Goal: Task Accomplishment & Management: Manage account settings

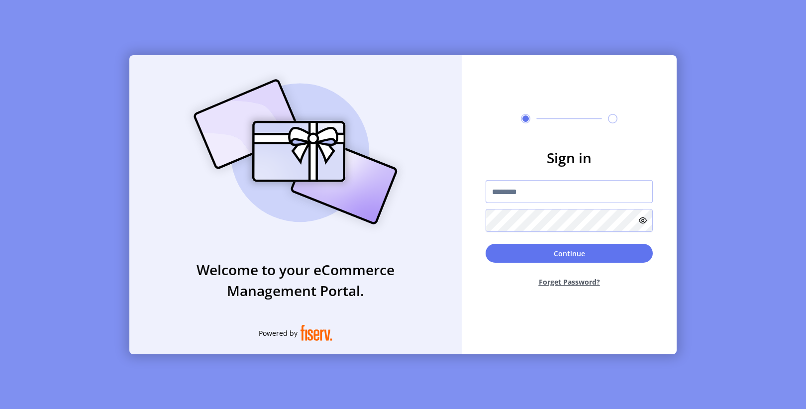
click at [523, 197] on input "text" at bounding box center [569, 191] width 167 height 23
paste input "**********"
type input "**********"
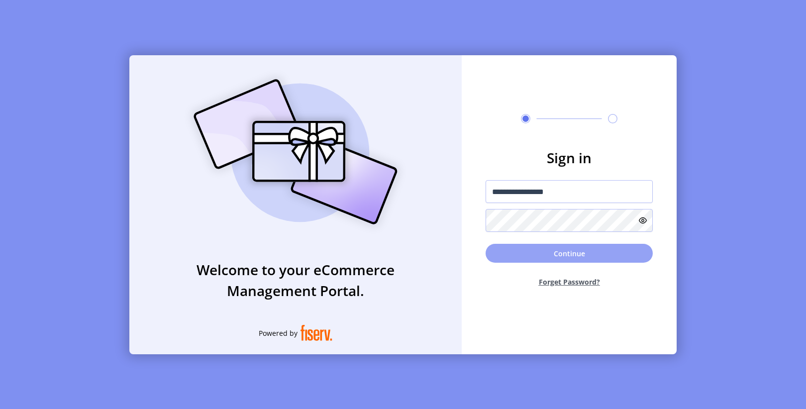
click at [538, 249] on button "Continue" at bounding box center [569, 253] width 167 height 19
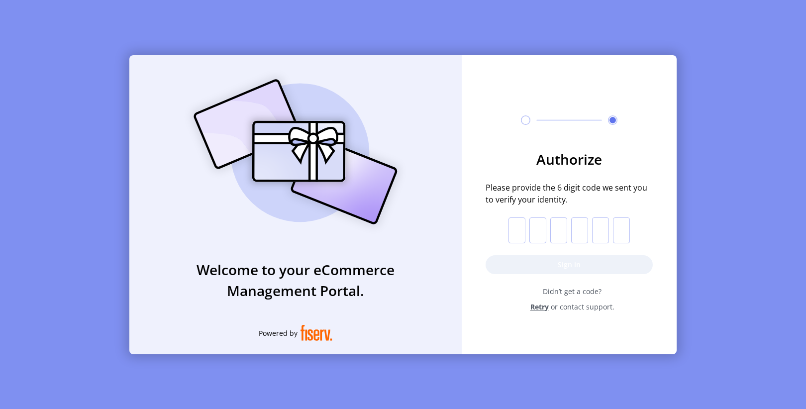
click at [517, 233] on input "text" at bounding box center [517, 230] width 17 height 26
paste input "*"
type input "*"
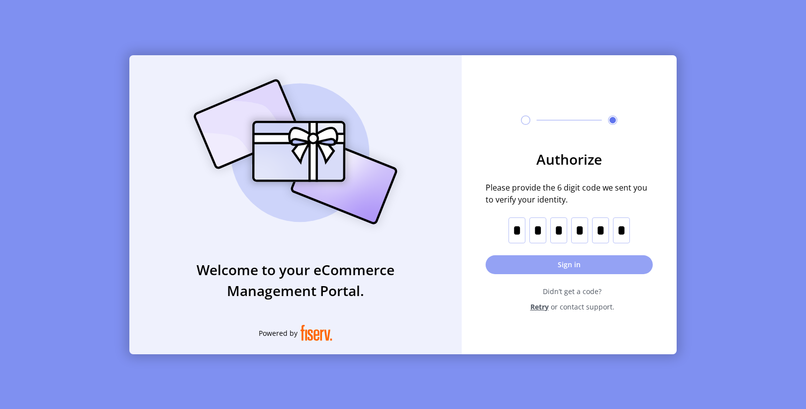
click at [542, 265] on button "Sign in" at bounding box center [569, 264] width 167 height 19
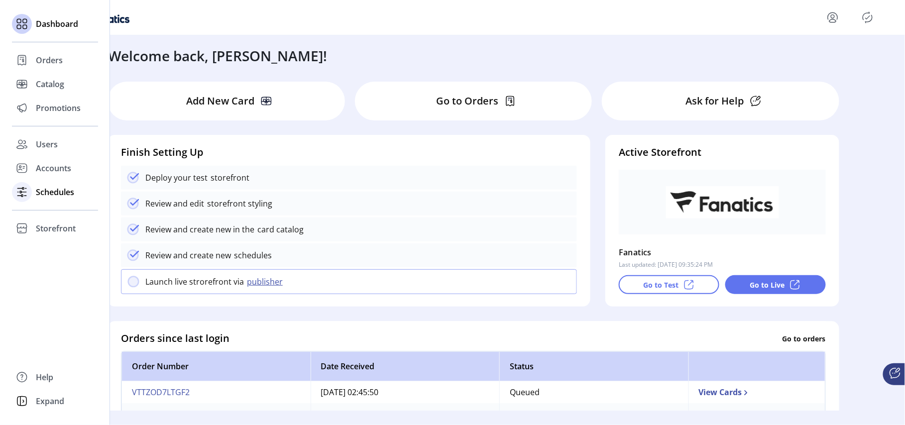
click at [55, 193] on span "Schedules" at bounding box center [55, 192] width 38 height 12
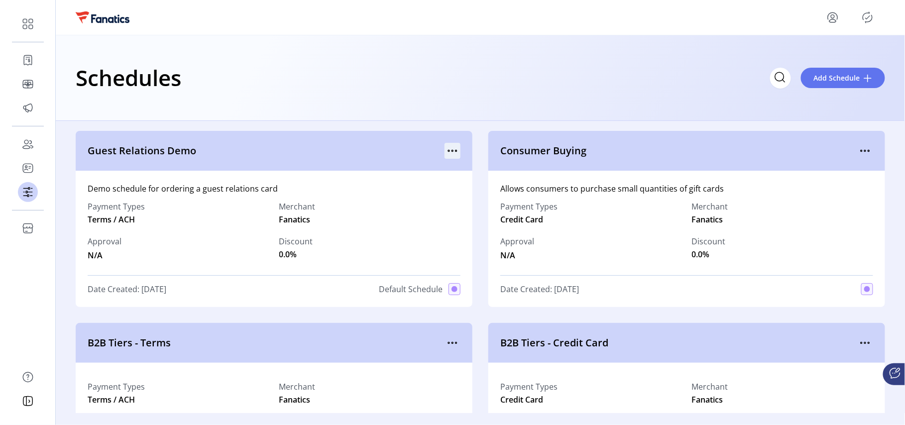
click at [448, 152] on icon "menu" at bounding box center [452, 151] width 16 height 16
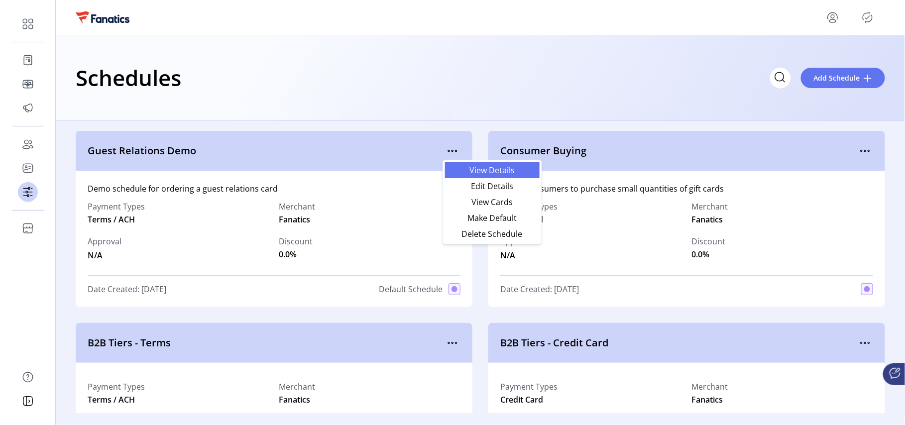
click at [493, 172] on span "View Details" at bounding box center [492, 170] width 83 height 8
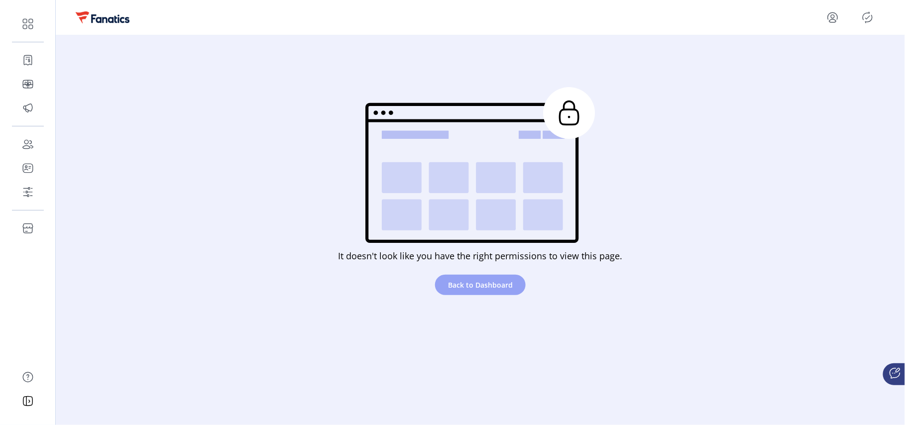
click at [474, 287] on span "Back to Dashboard" at bounding box center [480, 285] width 65 height 10
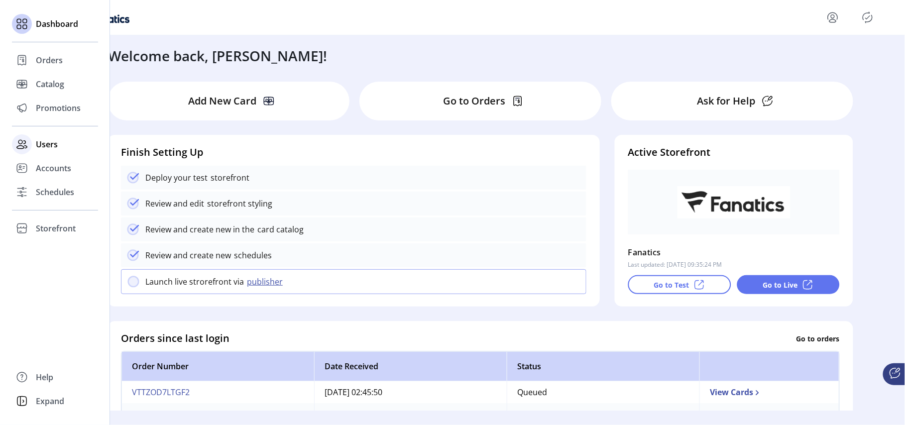
click at [57, 144] on span "Users" at bounding box center [47, 144] width 22 height 12
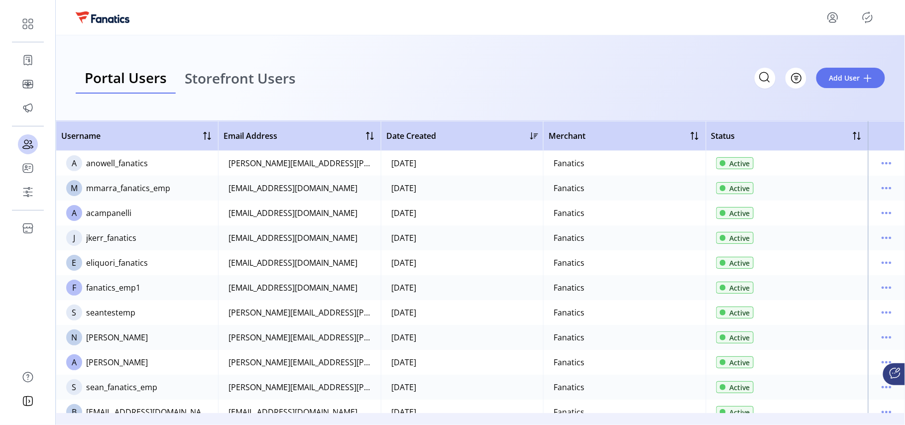
click at [248, 79] on span "Storefront Users" at bounding box center [240, 78] width 111 height 14
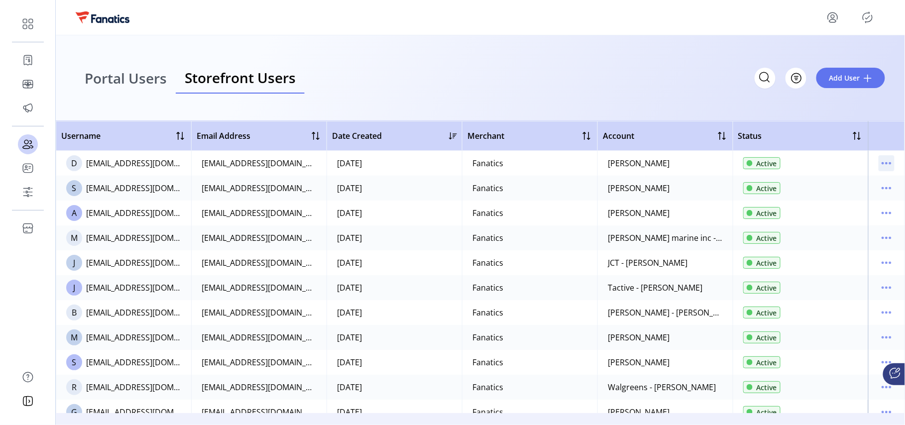
click at [806, 161] on icon "menu" at bounding box center [886, 163] width 16 height 16
click at [602, 70] on div "Portal Users Storefront Users Filter Add User" at bounding box center [480, 78] width 809 height 31
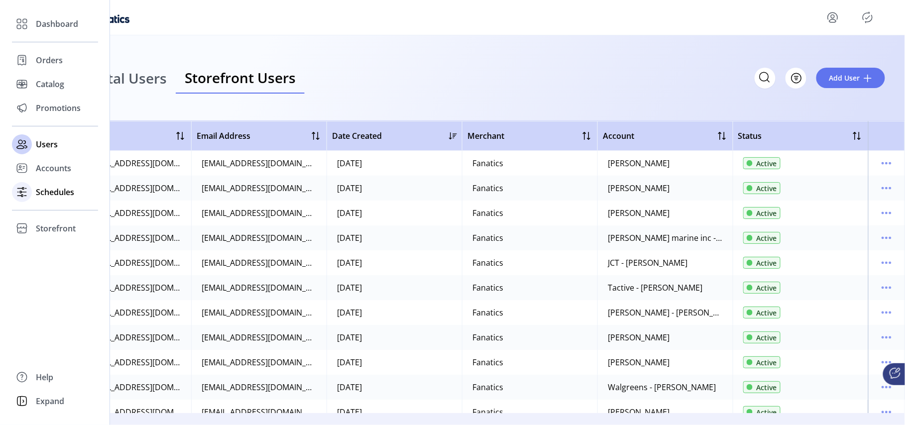
click at [56, 194] on span "Schedules" at bounding box center [55, 192] width 38 height 12
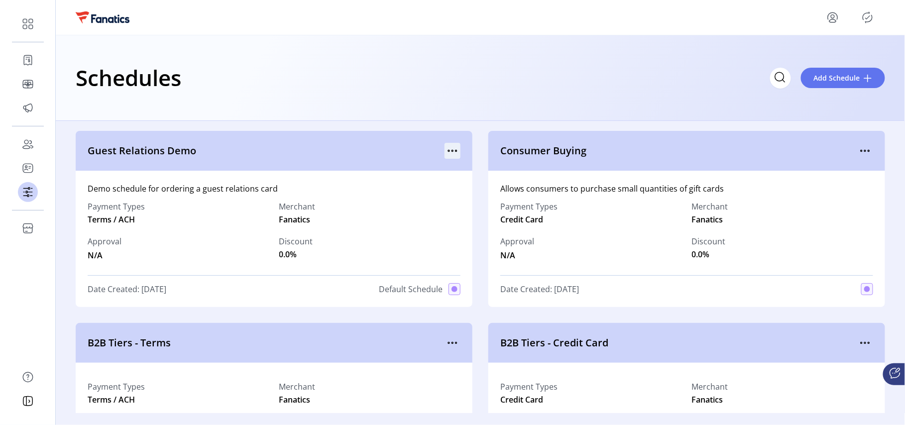
click at [444, 152] on icon "menu" at bounding box center [452, 151] width 16 height 16
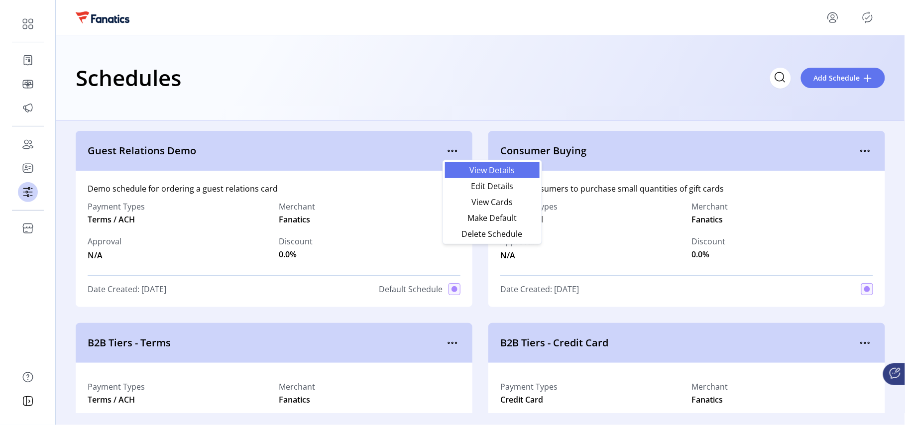
click at [477, 173] on span "View Details" at bounding box center [492, 170] width 83 height 8
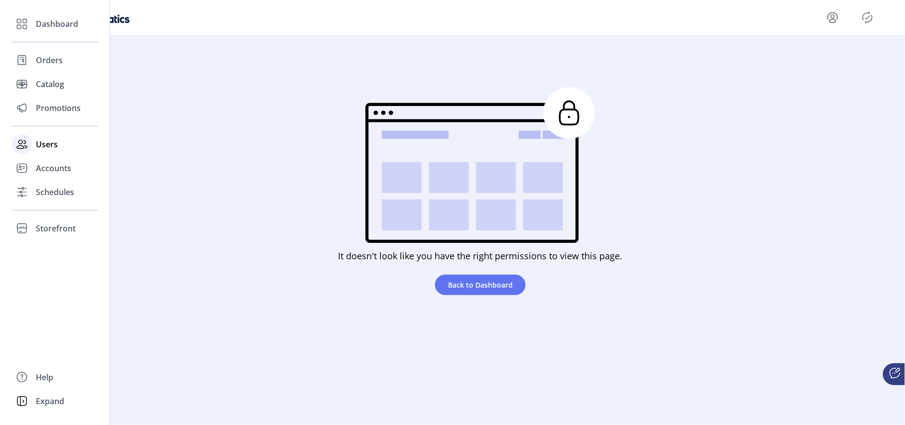
click at [46, 144] on span "Users" at bounding box center [47, 144] width 22 height 12
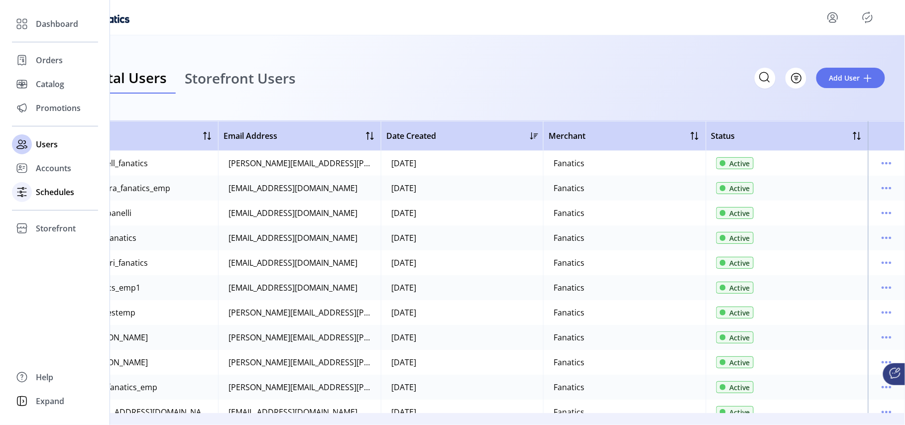
click at [62, 197] on span "Schedules" at bounding box center [55, 192] width 38 height 12
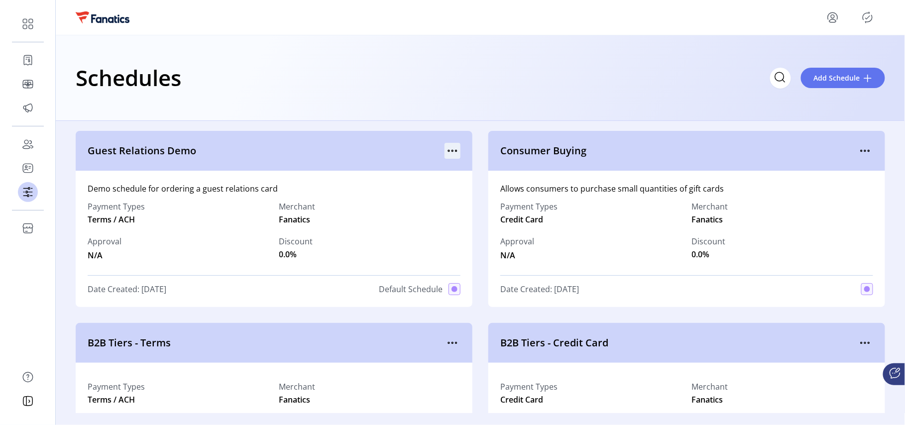
click at [447, 154] on icon "menu" at bounding box center [452, 151] width 16 height 16
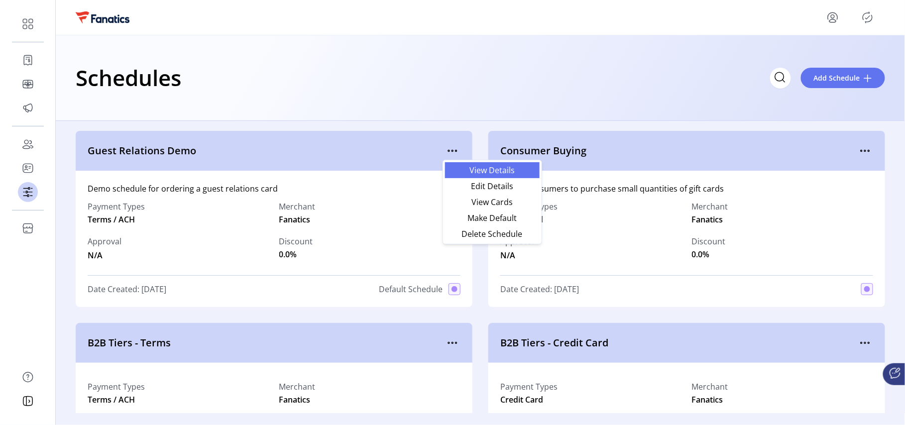
click at [480, 168] on span "View Details" at bounding box center [492, 170] width 83 height 8
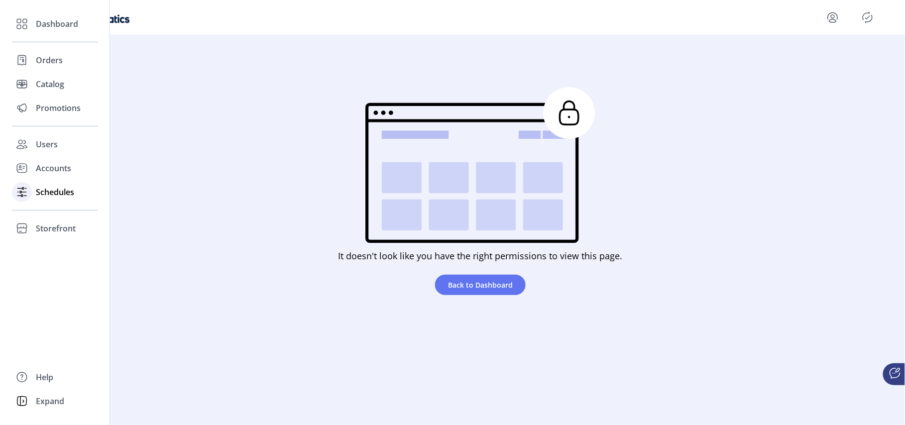
click at [48, 192] on span "Schedules" at bounding box center [55, 192] width 38 height 12
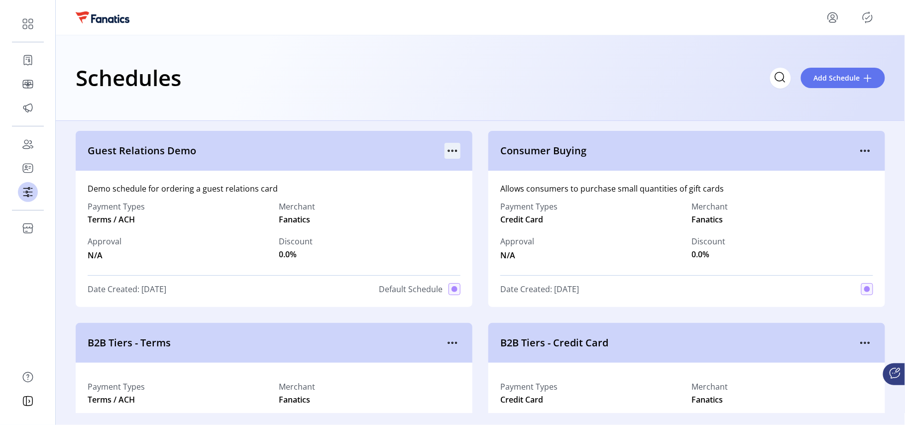
click at [454, 154] on icon "menu" at bounding box center [452, 151] width 16 height 16
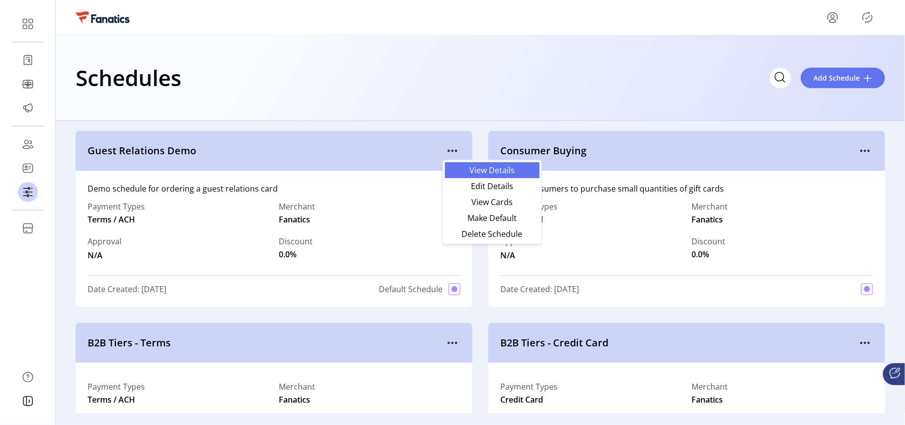
click at [473, 171] on span "View Details" at bounding box center [492, 170] width 83 height 8
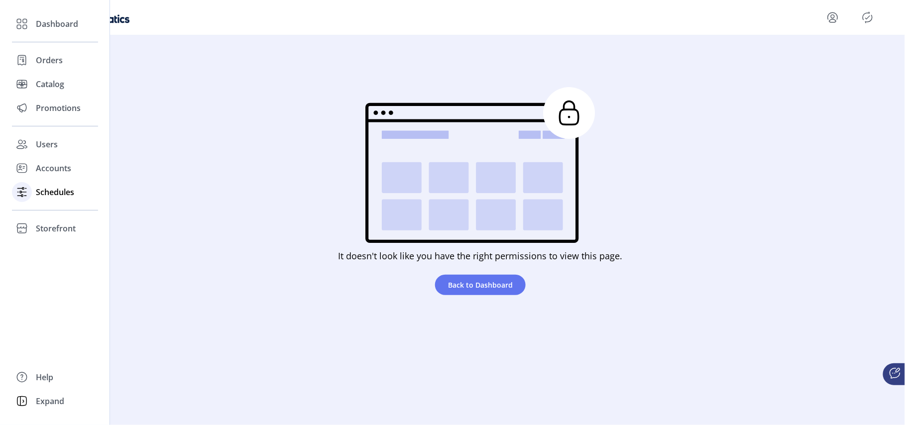
click at [41, 191] on span "Schedules" at bounding box center [55, 192] width 38 height 12
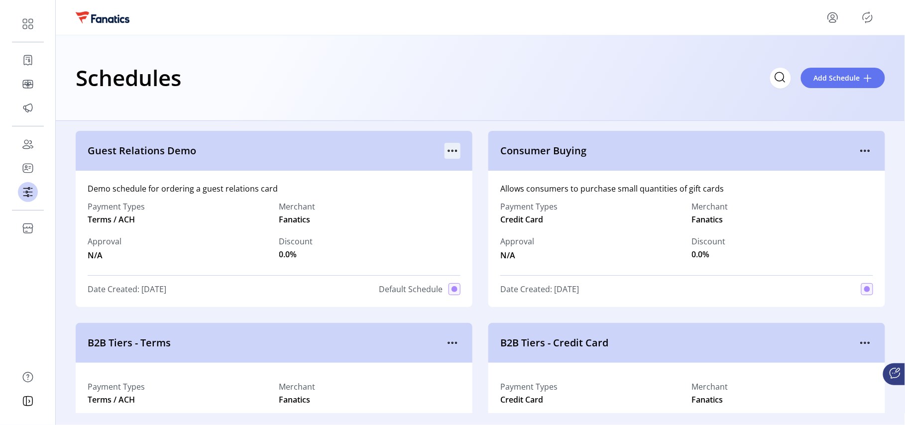
click at [449, 147] on icon "menu" at bounding box center [452, 151] width 16 height 16
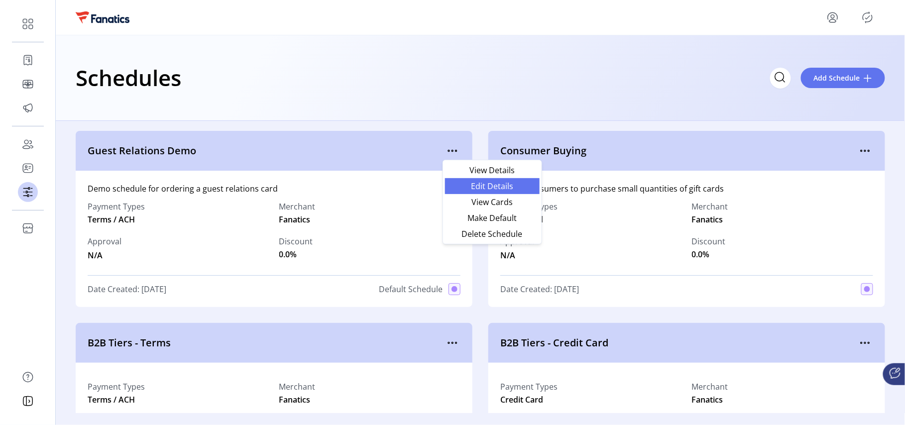
click at [478, 186] on span "Edit Details" at bounding box center [492, 186] width 83 height 8
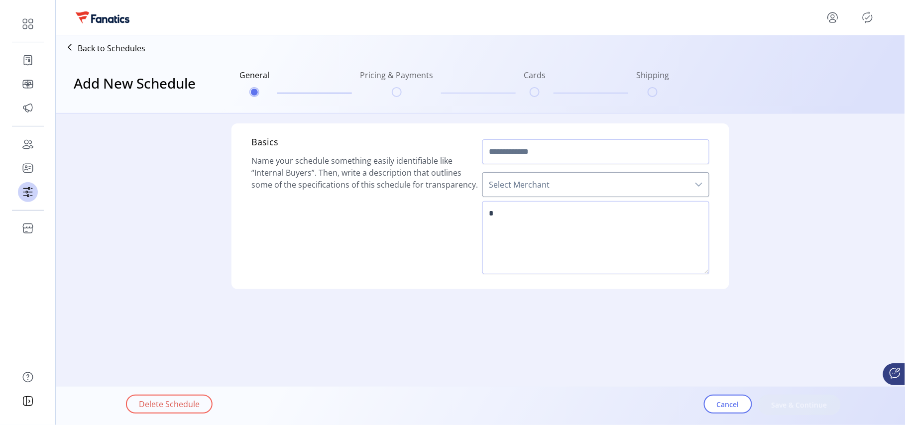
type input "**********"
type textarea "**********"
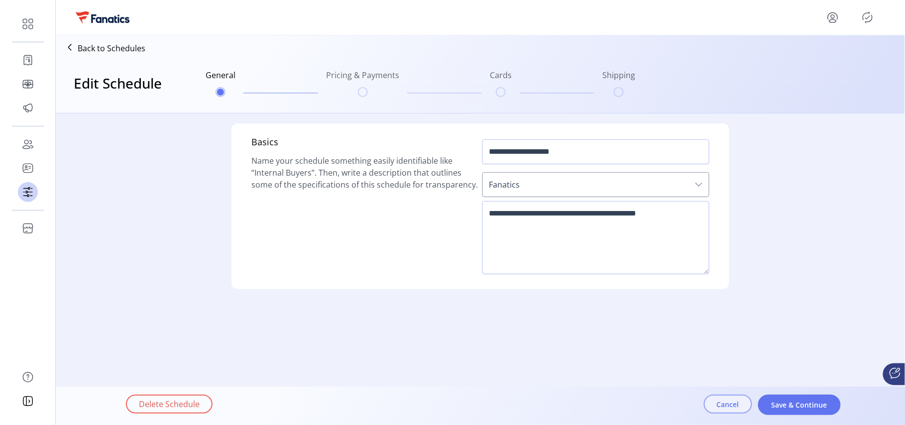
click at [727, 401] on span "Cancel" at bounding box center [728, 404] width 22 height 10
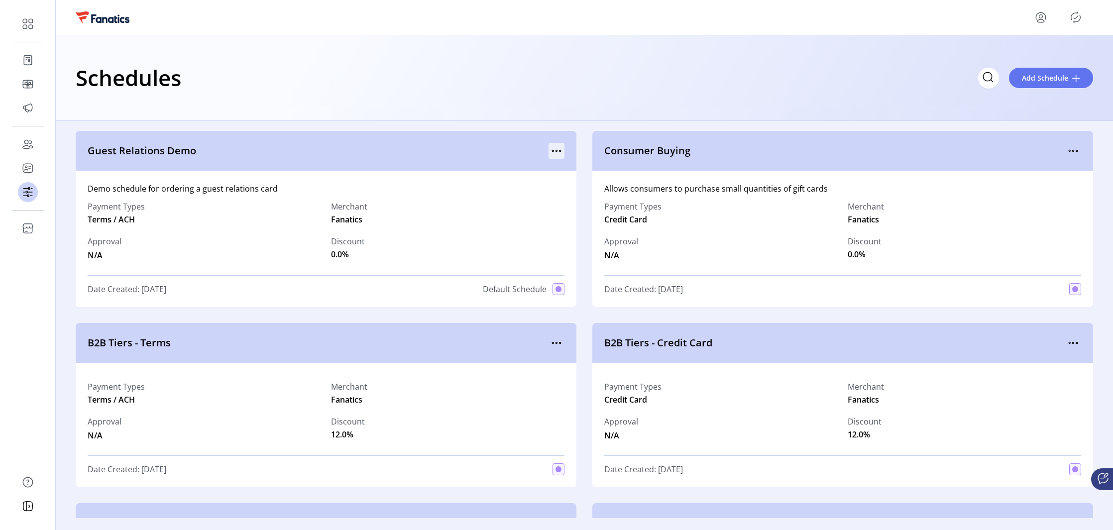
click at [556, 150] on icon "menu" at bounding box center [556, 150] width 1 height 1
click at [600, 170] on span "View Details" at bounding box center [595, 170] width 83 height 8
